Goal: Task Accomplishment & Management: Manage account settings

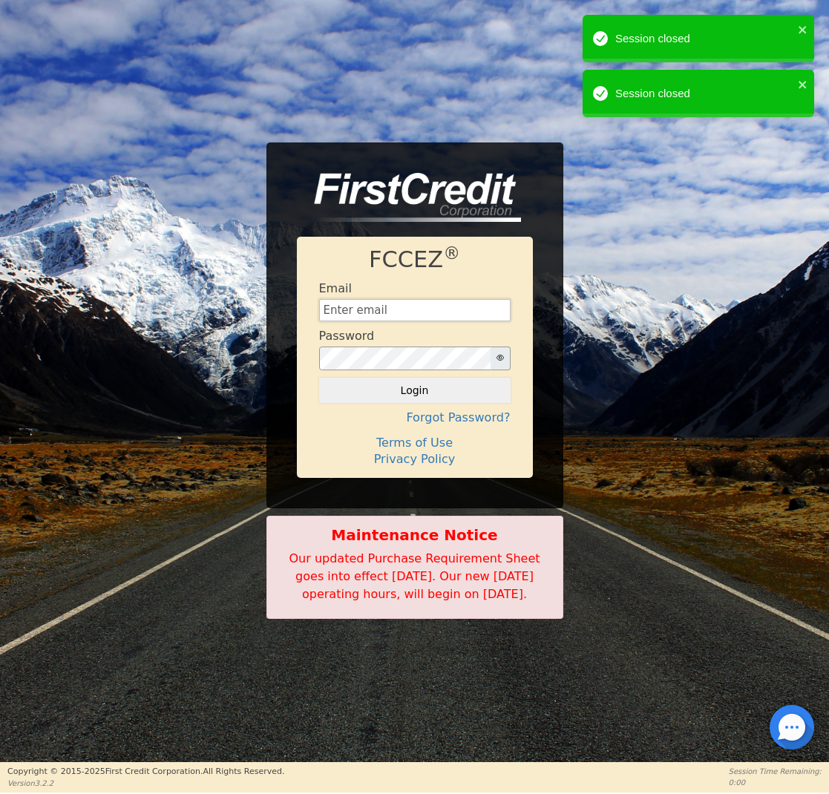
type input "[EMAIL_ADDRESS][DOMAIN_NAME]"
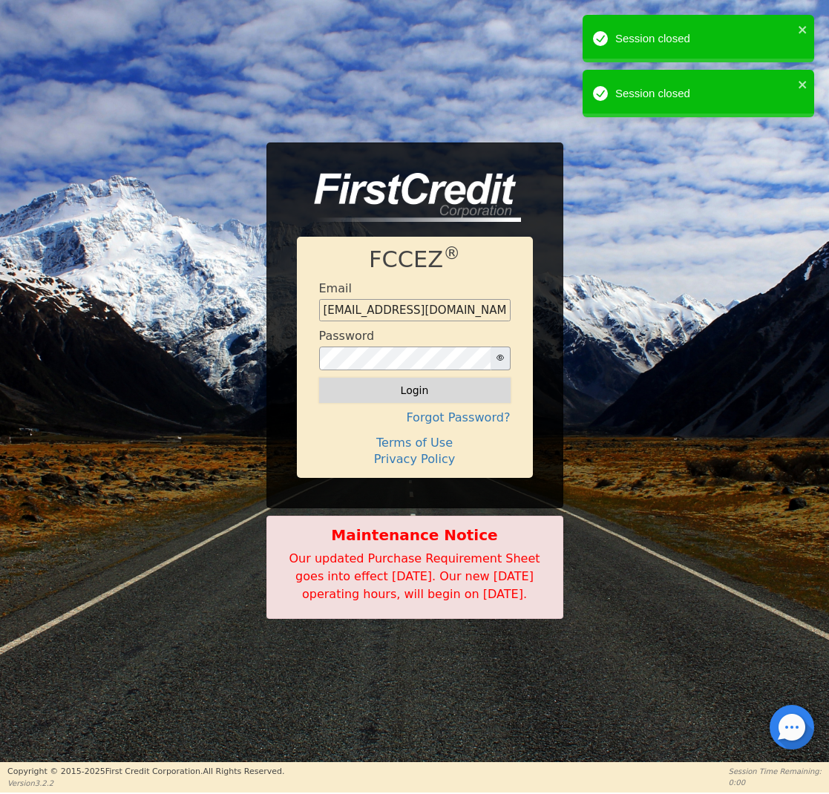
click at [357, 390] on button "Login" at bounding box center [415, 390] width 192 height 25
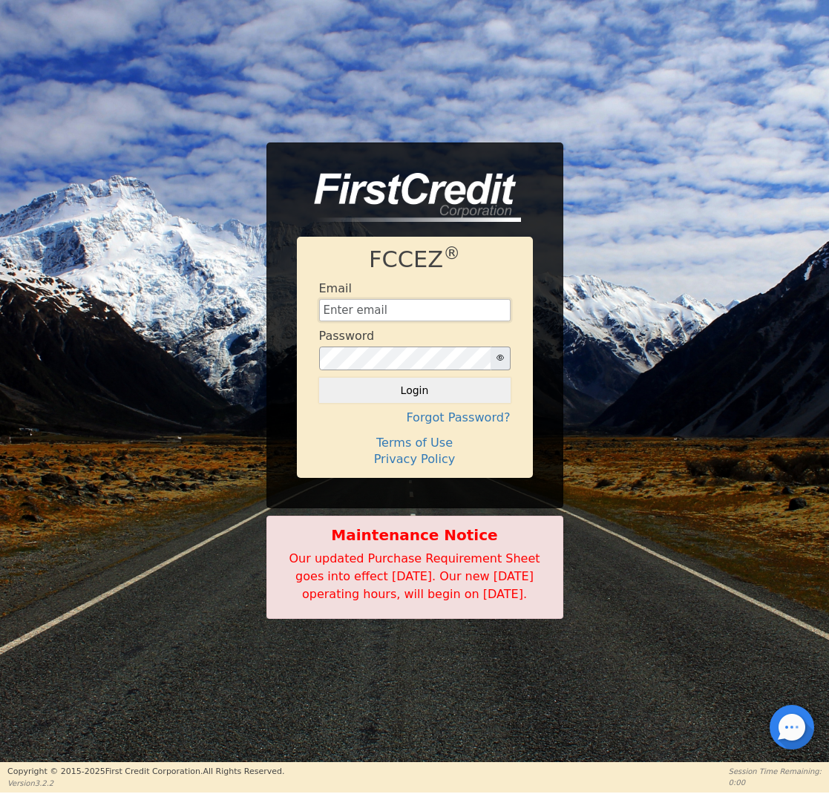
type input "[EMAIL_ADDRESS][DOMAIN_NAME]"
click at [412, 378] on button "Login" at bounding box center [415, 390] width 192 height 25
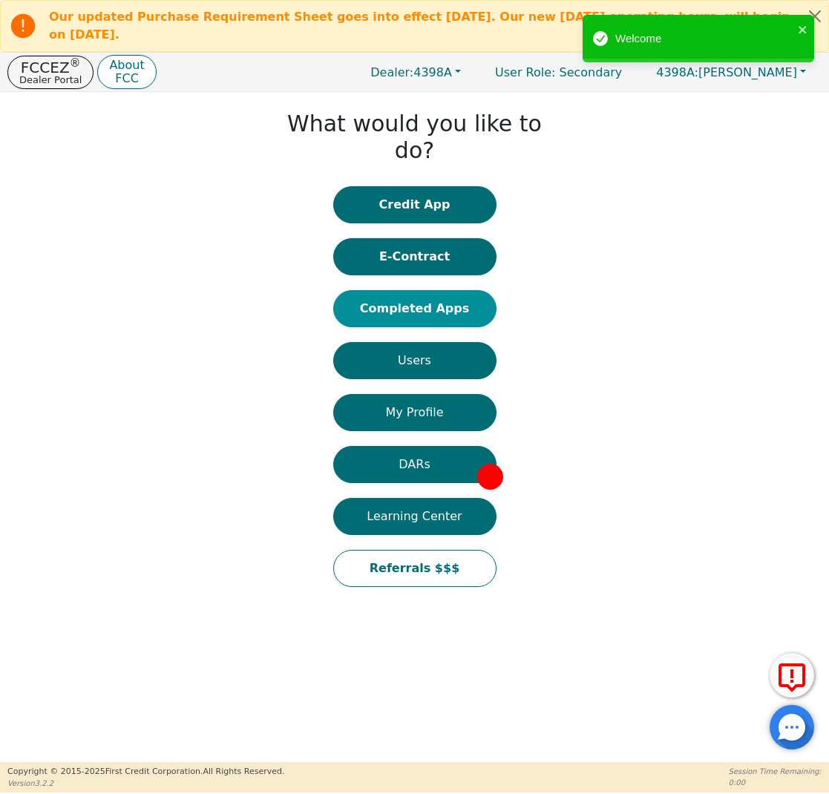
click at [429, 290] on button "Completed Apps" at bounding box center [414, 308] width 163 height 37
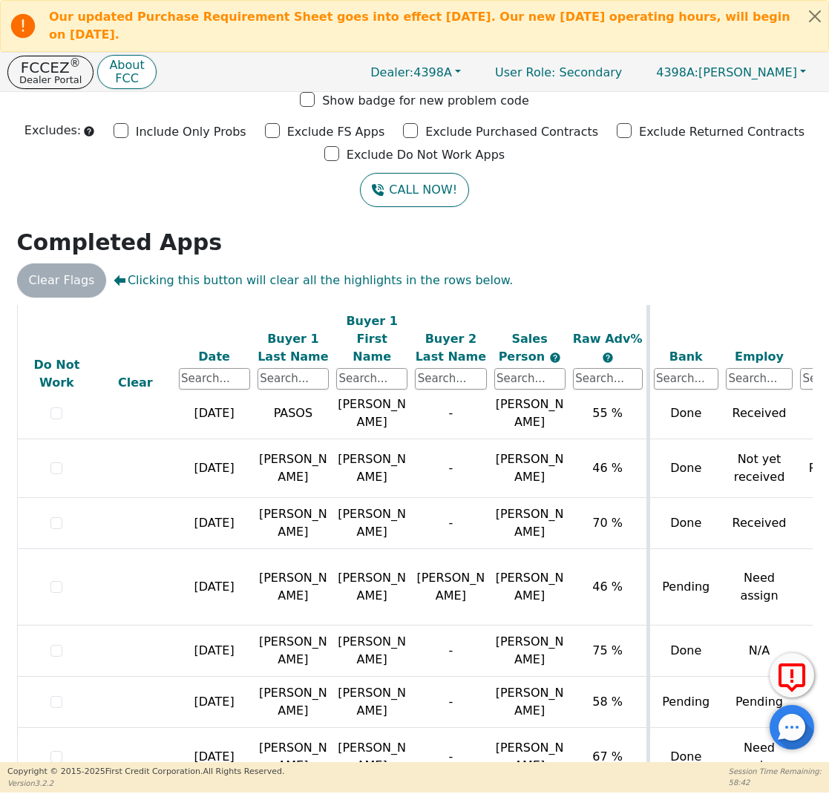
scroll to position [828, 0]
click at [46, 75] on p "Dealer Portal" at bounding box center [50, 80] width 62 height 10
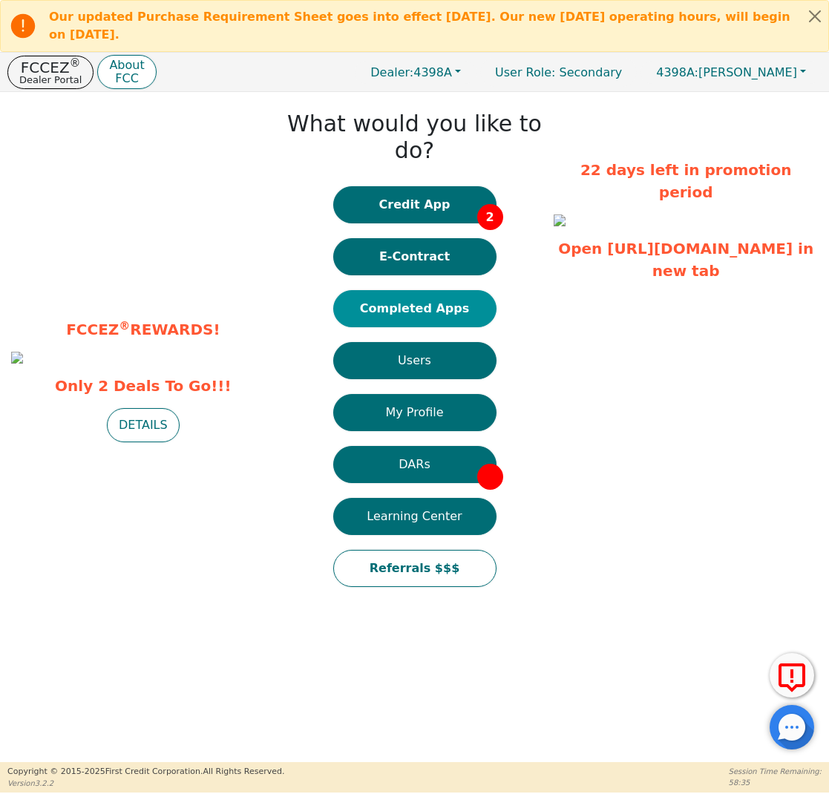
click at [406, 290] on button "Completed Apps" at bounding box center [414, 308] width 163 height 37
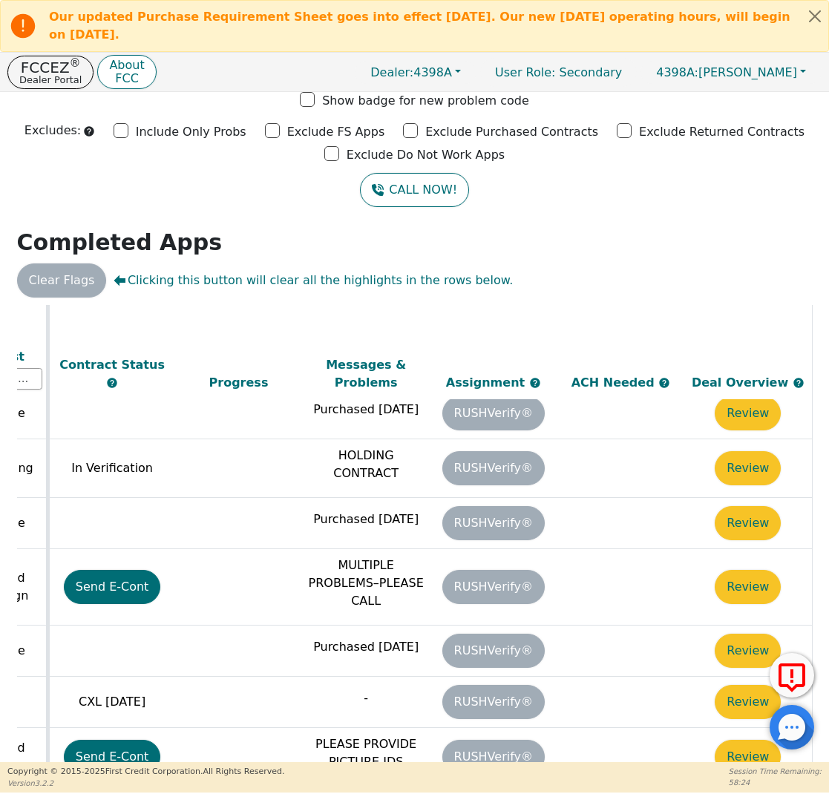
scroll to position [828, 832]
click at [45, 61] on p "FCCEZ ®" at bounding box center [50, 67] width 62 height 15
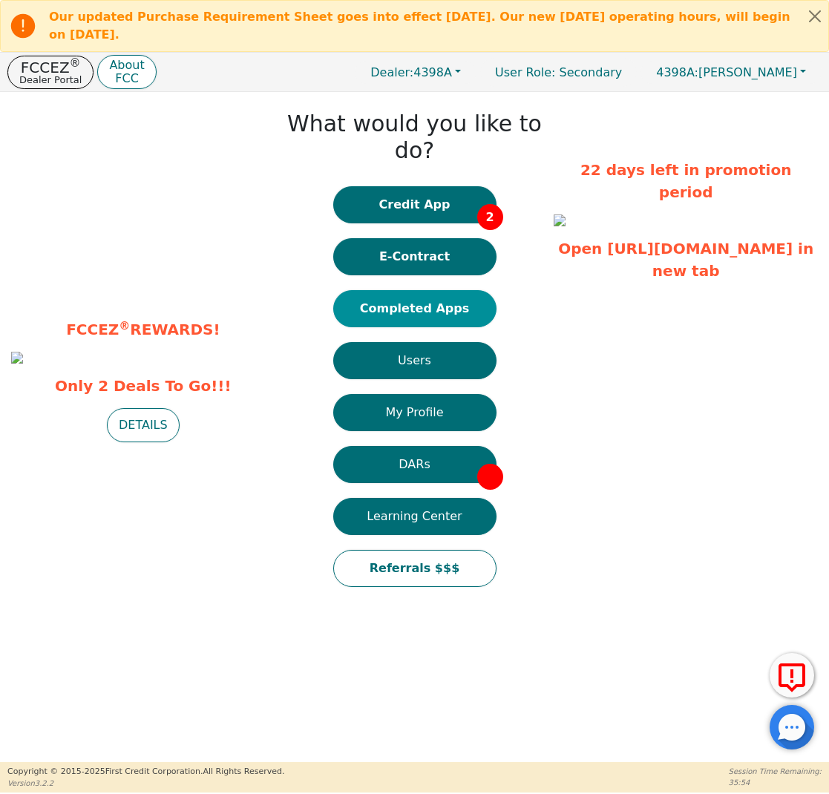
click at [417, 290] on button "Completed Apps" at bounding box center [414, 308] width 163 height 37
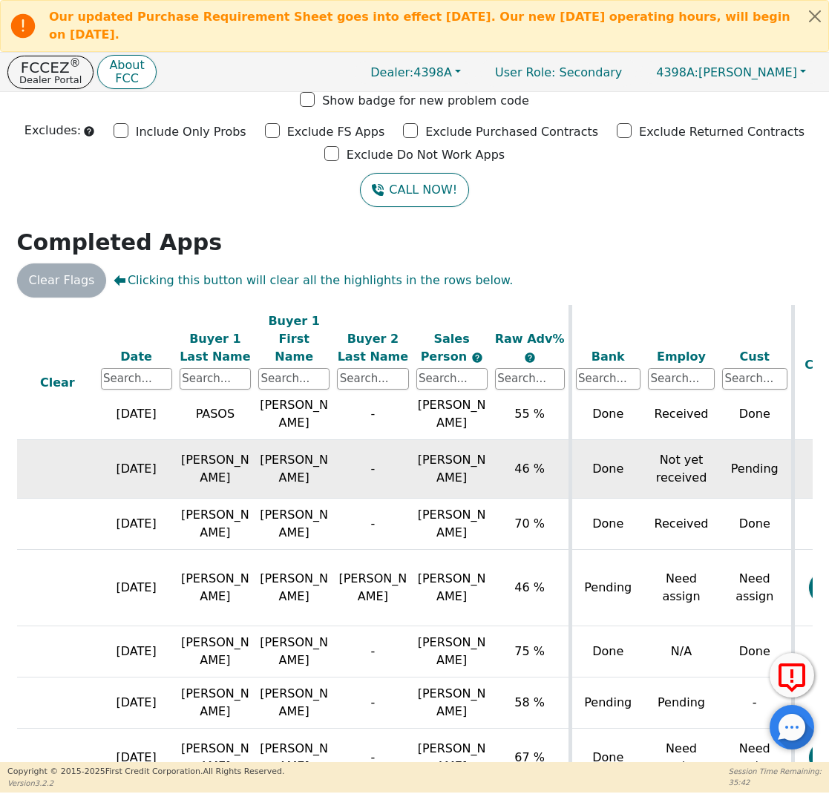
scroll to position [828, 0]
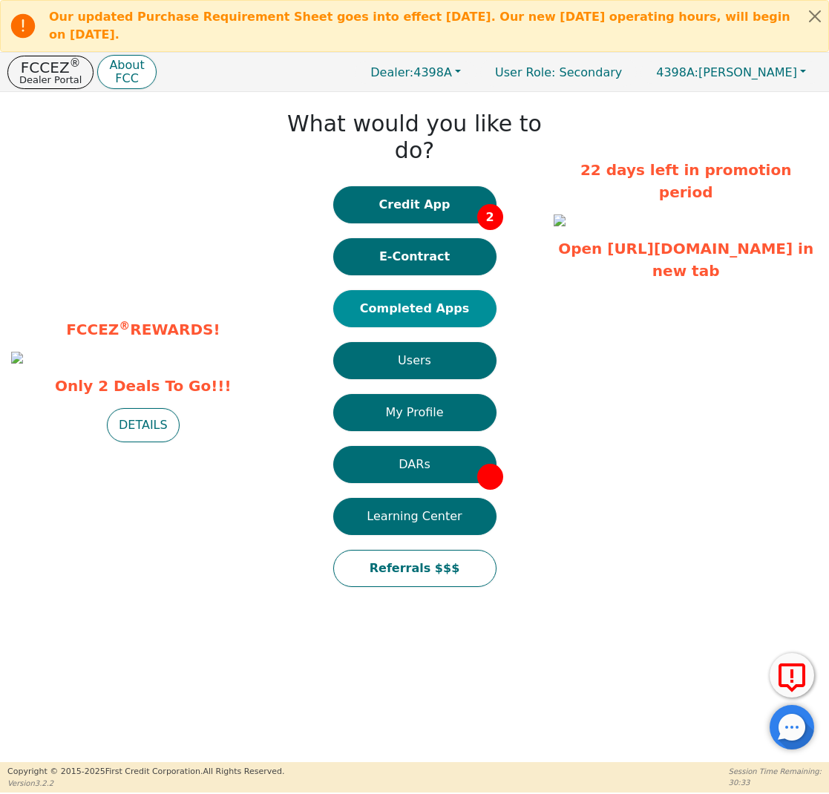
click at [409, 295] on button "Completed Apps" at bounding box center [414, 308] width 163 height 37
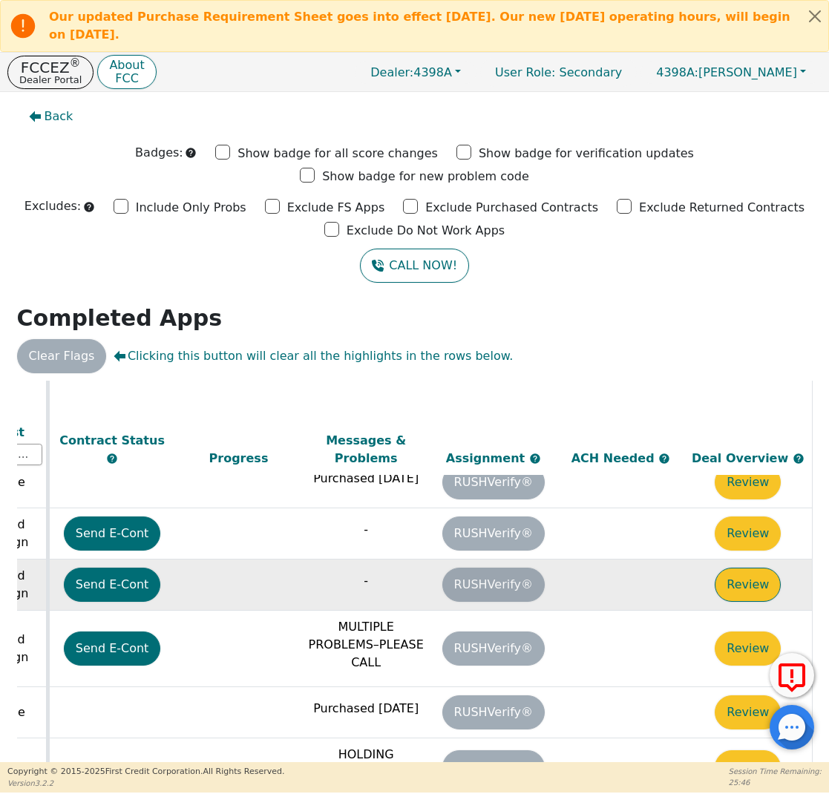
scroll to position [605, 832]
click at [749, 568] on button "Review" at bounding box center [748, 585] width 66 height 34
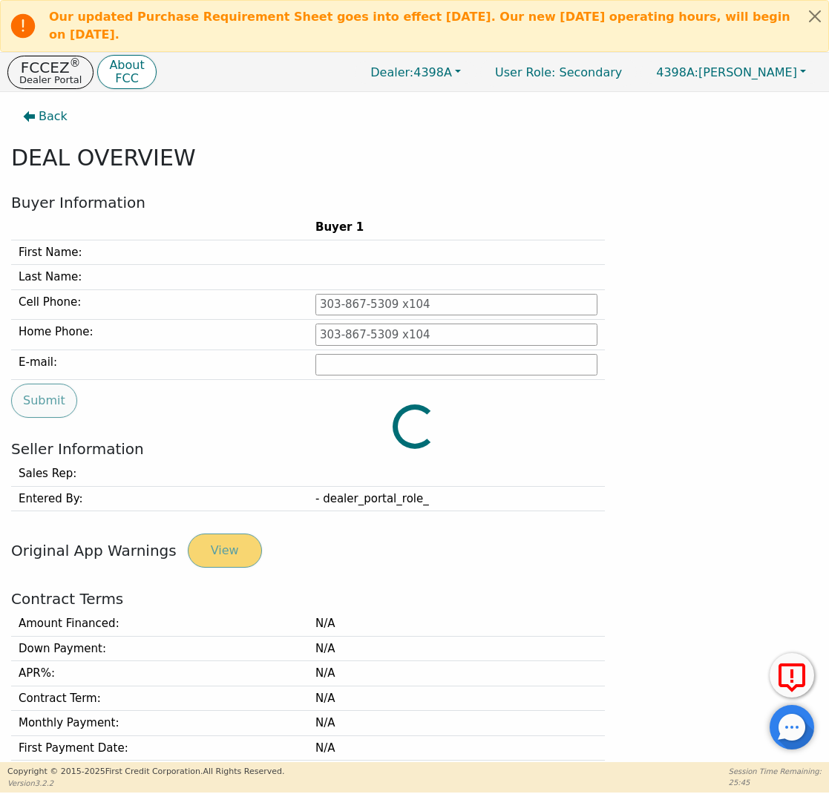
type input "[PHONE_NUMBER]"
type input "[PERSON_NAME][EMAIL_ADDRESS][PERSON_NAME][DOMAIN_NAME]"
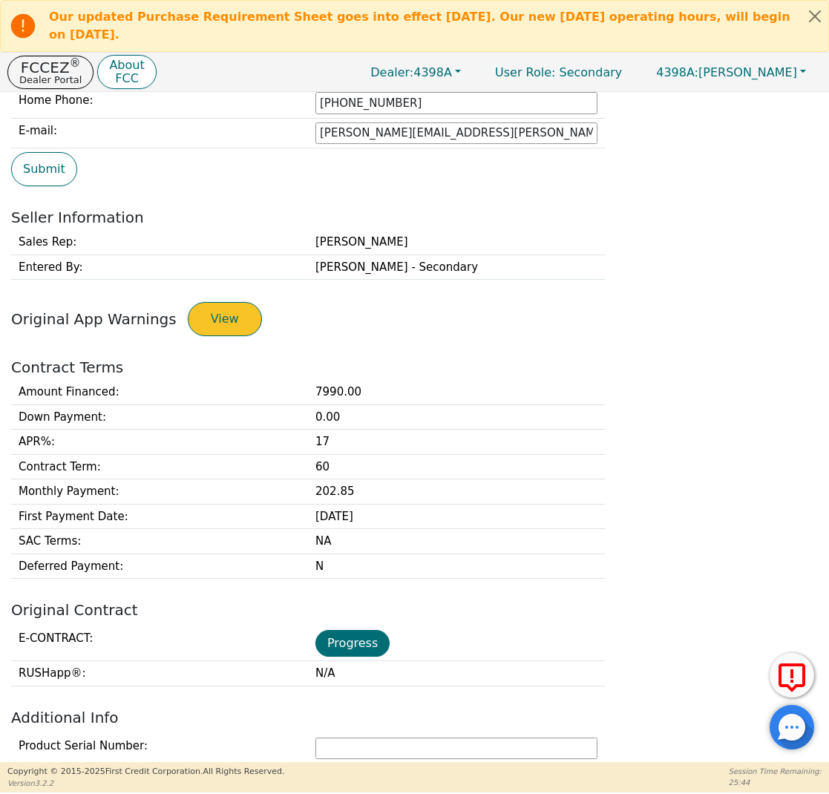
scroll to position [283, 0]
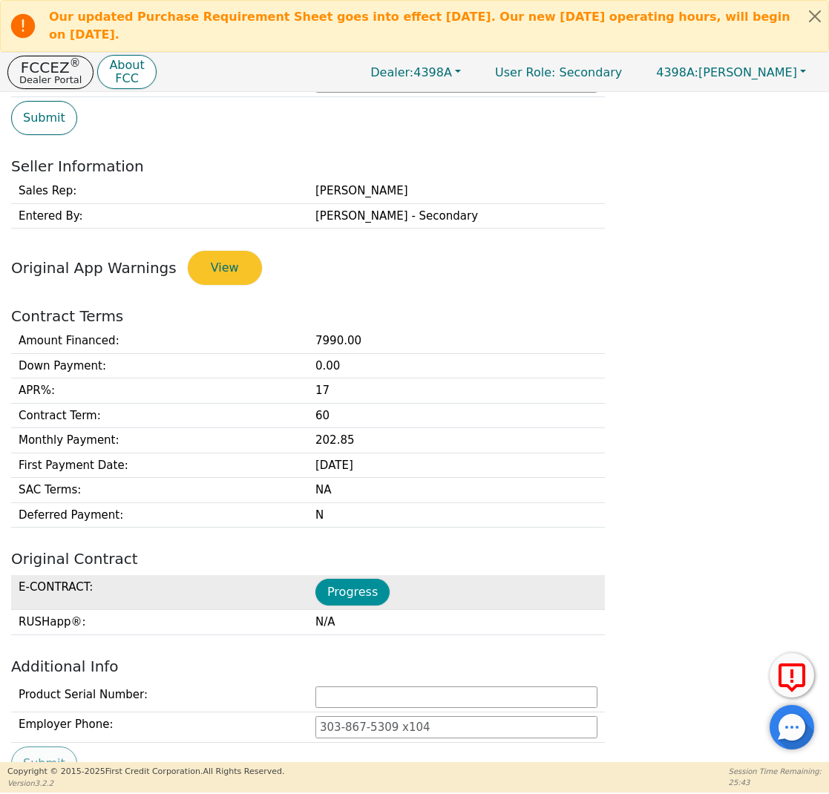
click at [343, 601] on button "Progress" at bounding box center [352, 592] width 74 height 27
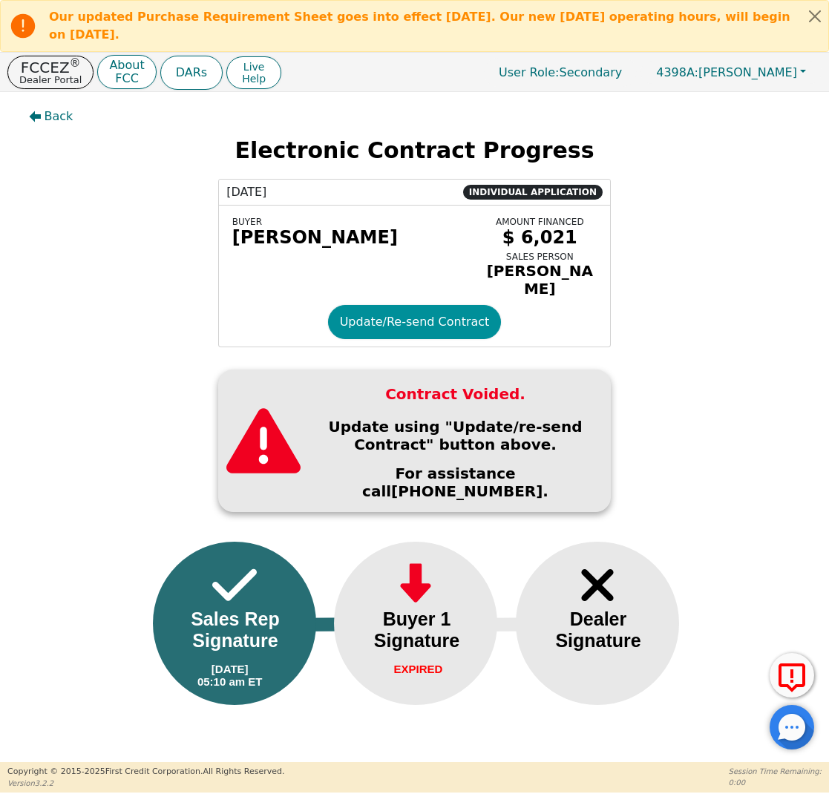
click at [393, 316] on button "Update/Re-send Contract" at bounding box center [415, 322] width 174 height 34
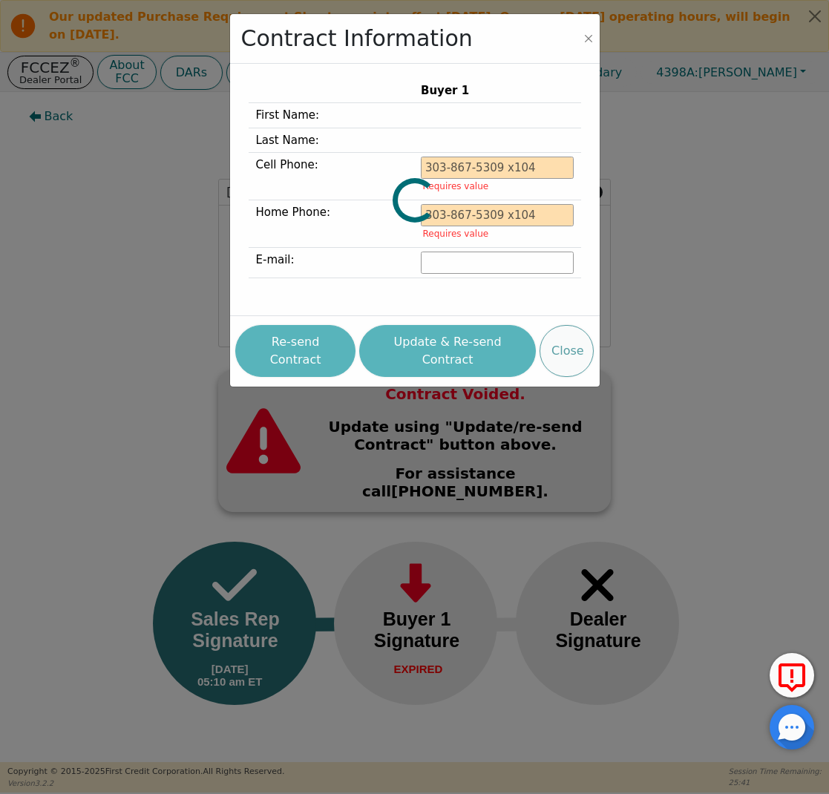
type input "[PHONE_NUMBER]"
type input "[PERSON_NAME][EMAIL_ADDRESS][PERSON_NAME][DOMAIN_NAME]"
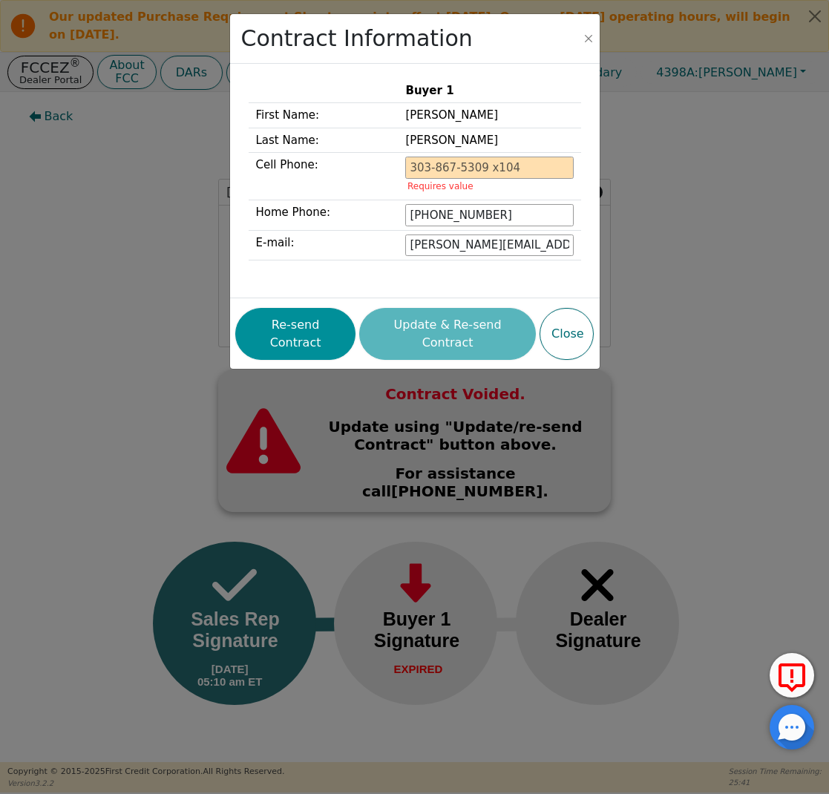
click at [329, 311] on button "Re-send Contract" at bounding box center [295, 334] width 120 height 52
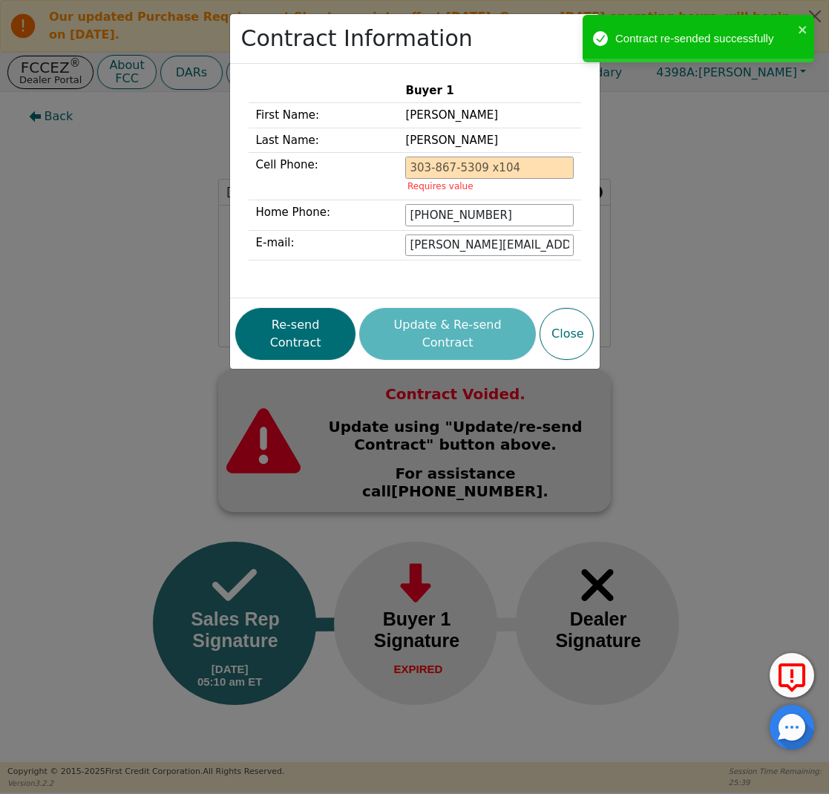
click at [131, 180] on div "Contract Information Buyer 1 First Name: [PERSON_NAME] Last Name: [PERSON_NAME]…" at bounding box center [414, 397] width 829 height 794
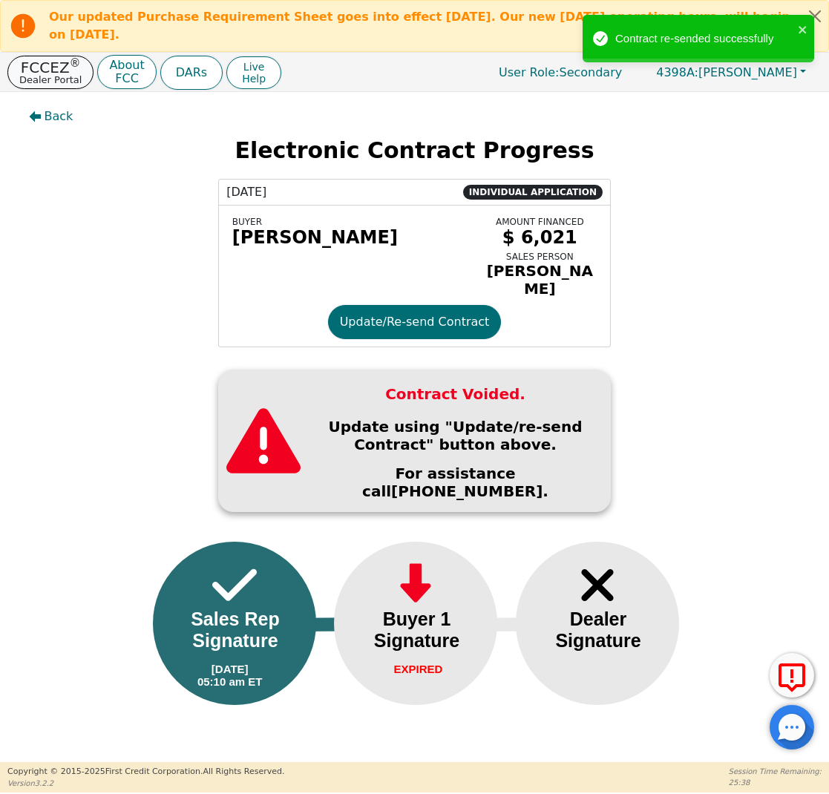
click at [36, 60] on p "FCCEZ ®" at bounding box center [50, 67] width 62 height 15
